Goal: Use online tool/utility: Utilize a website feature to perform a specific function

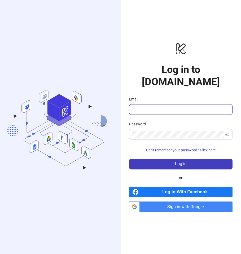
click at [143, 106] on input "Email" at bounding box center [180, 109] width 96 height 6
click at [148, 106] on input "Email" at bounding box center [180, 109] width 96 height 6
type input "**********"
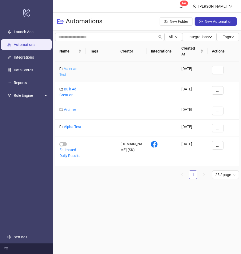
click at [73, 66] on link "Valerian Test" at bounding box center [68, 71] width 18 height 10
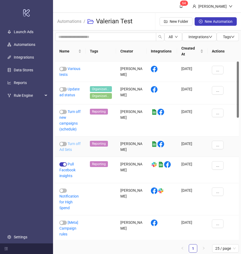
click at [73, 141] on link "Turn off Ad Sets" at bounding box center [69, 146] width 21 height 10
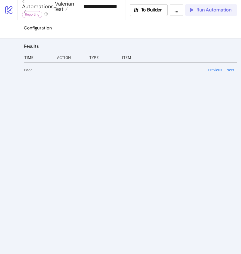
click at [208, 12] on span "Run Automation" at bounding box center [213, 10] width 35 height 6
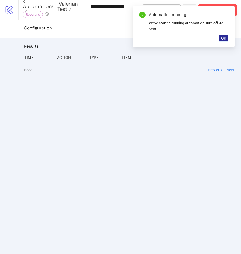
click at [222, 39] on span "OK" at bounding box center [223, 38] width 5 height 4
